Goal: Check status: Check status

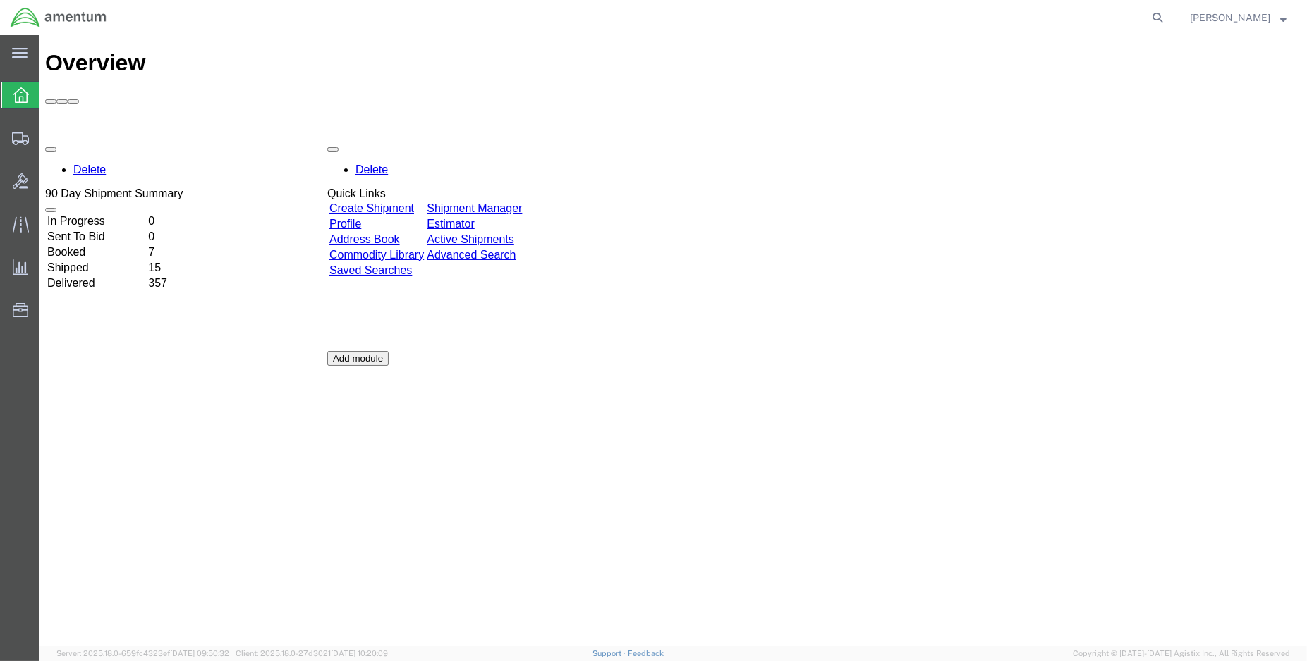
click at [94, 261] on td "Shipped" at bounding box center [96, 268] width 99 height 14
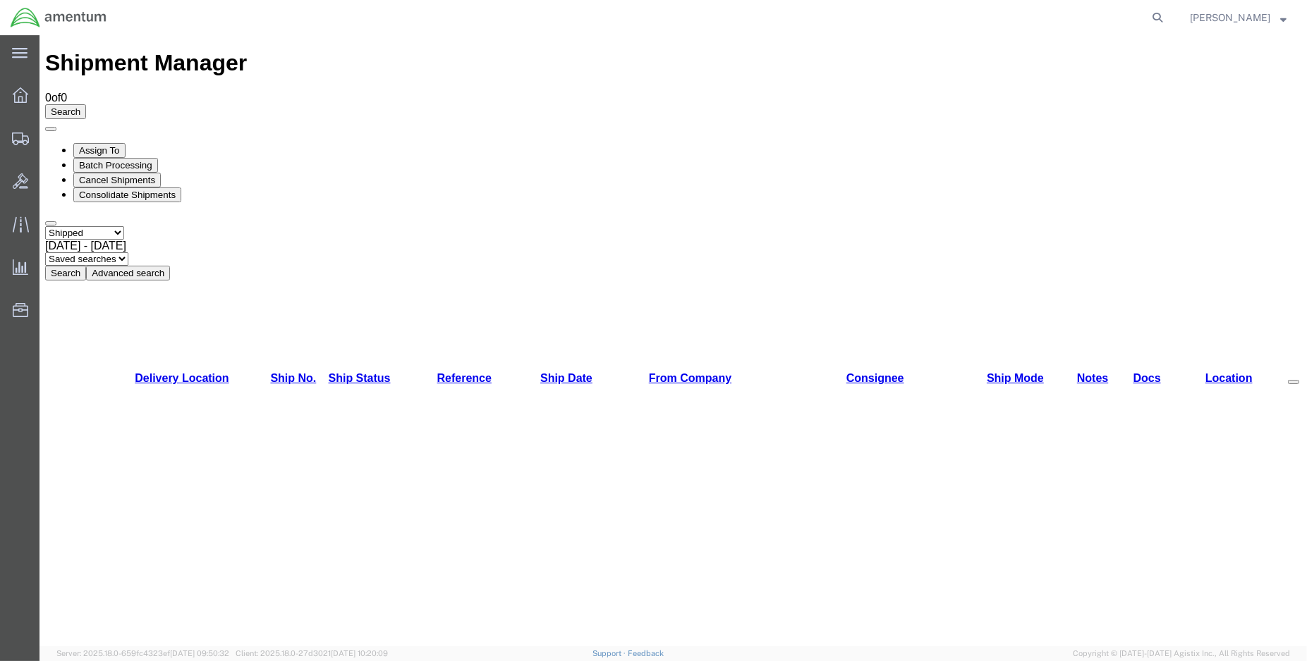
click at [86, 266] on button "Search" at bounding box center [65, 273] width 41 height 15
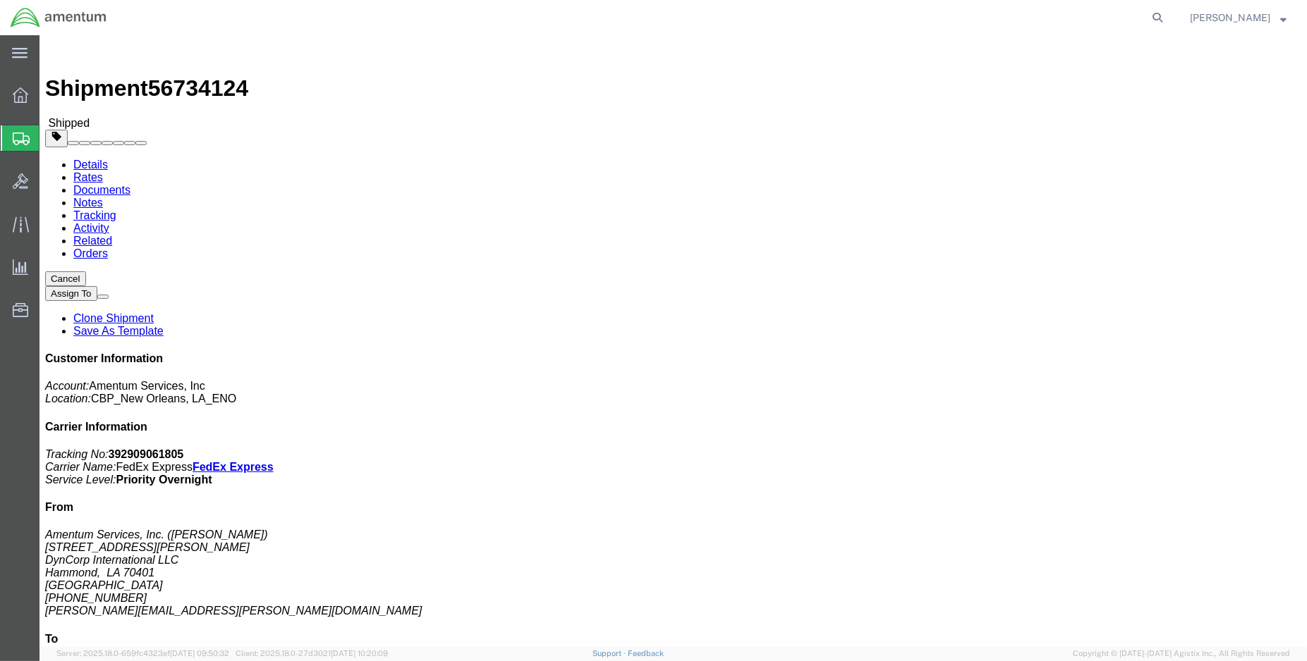
click link "Tracking"
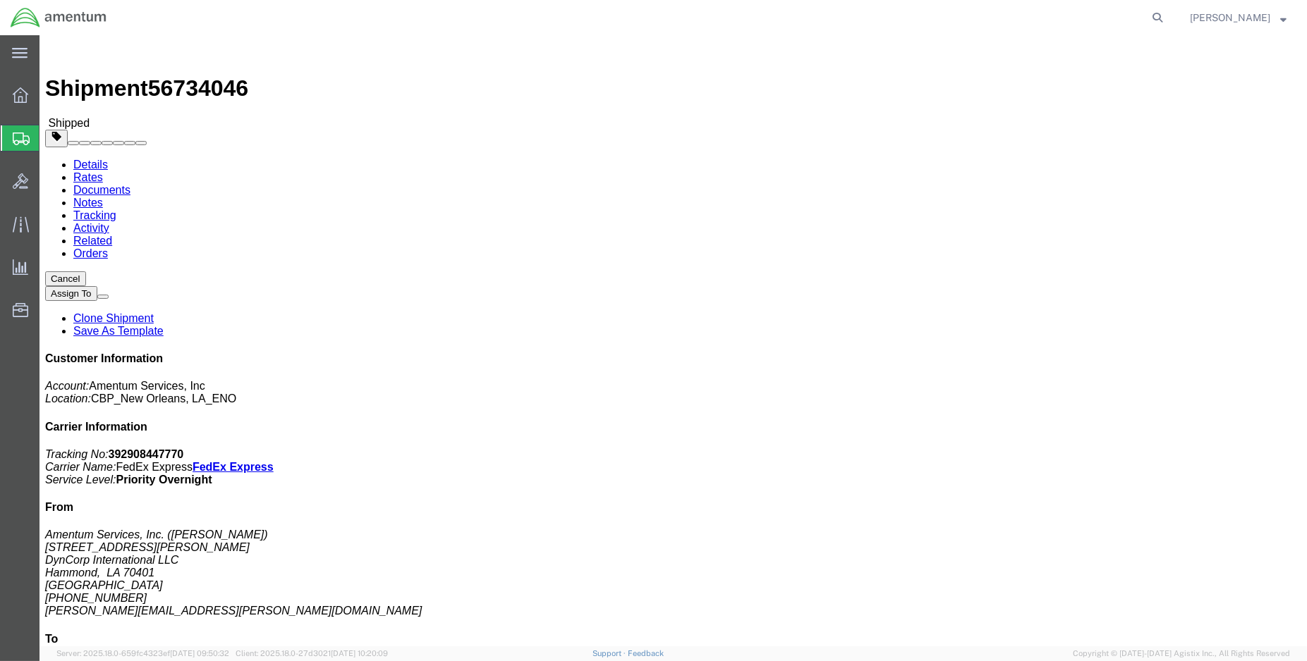
click link "Tracking"
